Goal: Check status: Check status

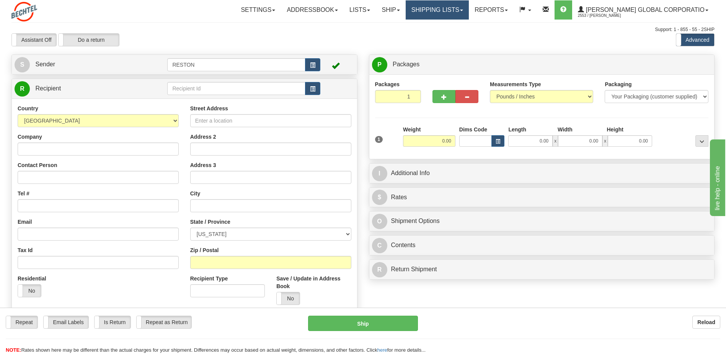
click at [447, 3] on link "Shipping lists" at bounding box center [437, 9] width 63 height 19
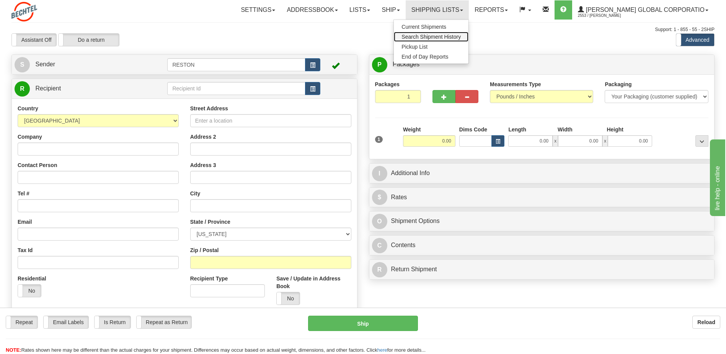
click at [451, 38] on span "Search Shipment History" at bounding box center [431, 37] width 59 height 6
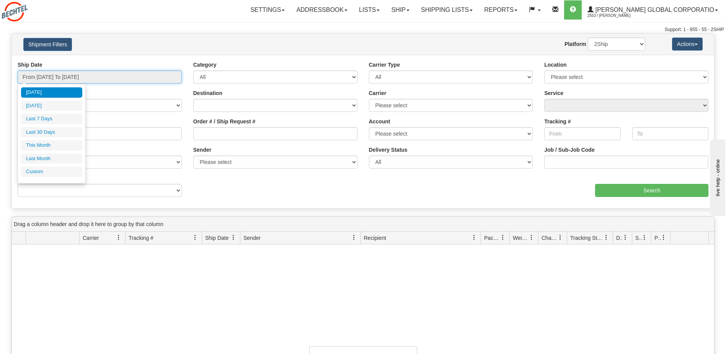
click at [120, 76] on input "From 09/01/2025 To 09/02/2025" at bounding box center [100, 76] width 164 height 13
click at [62, 131] on li "Last 30 Days" at bounding box center [51, 132] width 61 height 10
type input "From 08/04/2025 To 09/02/2025"
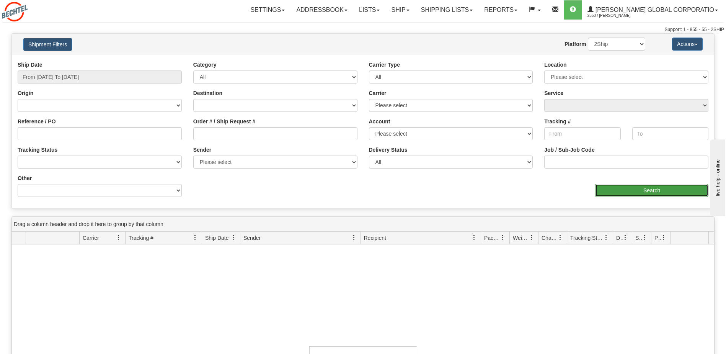
click at [619, 193] on input "Search" at bounding box center [651, 190] width 113 height 13
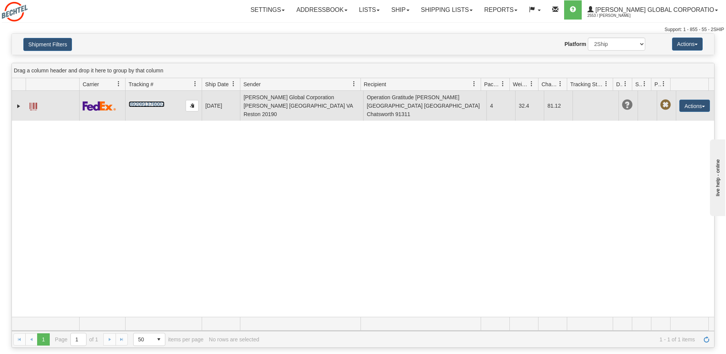
click at [141, 101] on link "392091376007" at bounding box center [147, 104] width 36 height 6
